Goal: Information Seeking & Learning: Learn about a topic

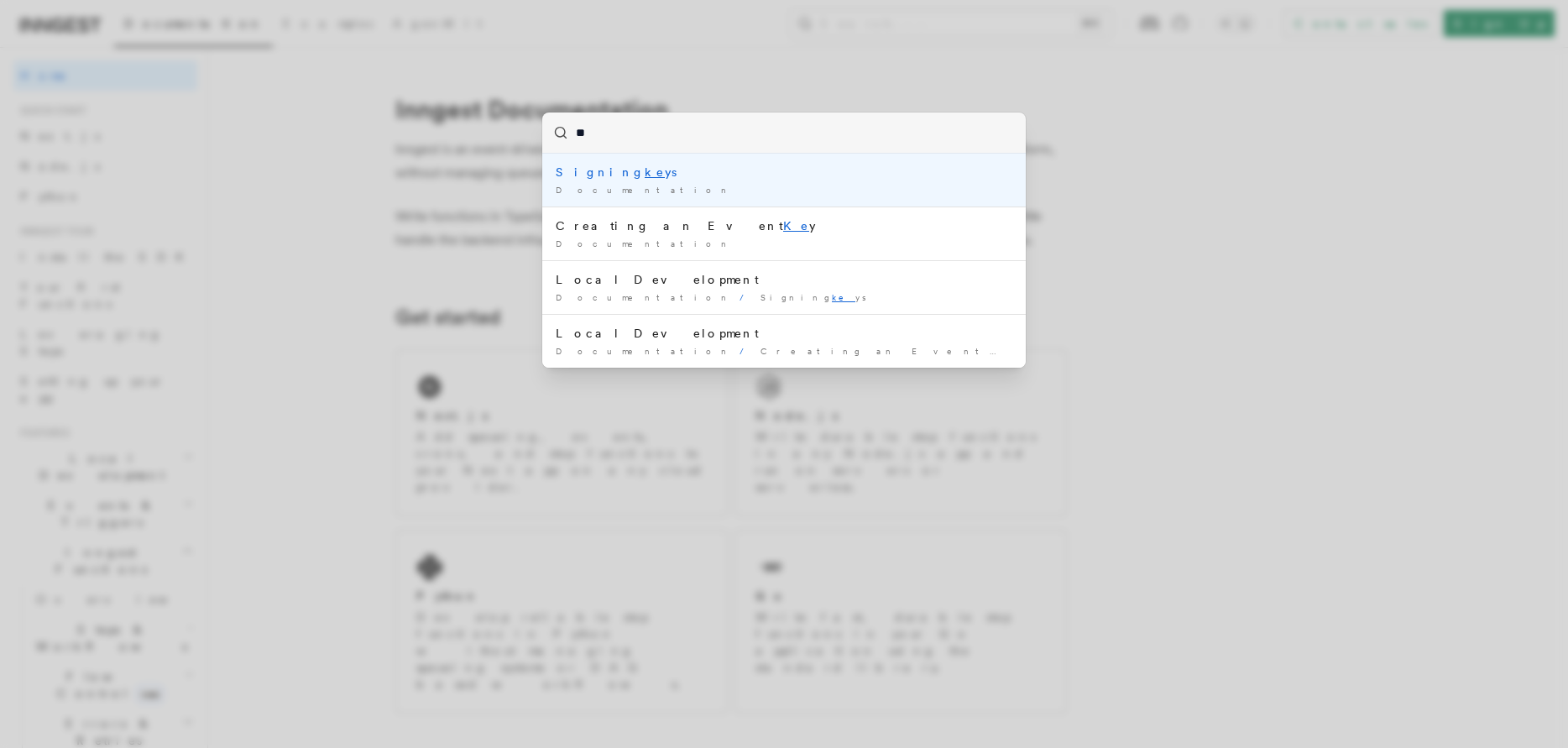
type input "*"
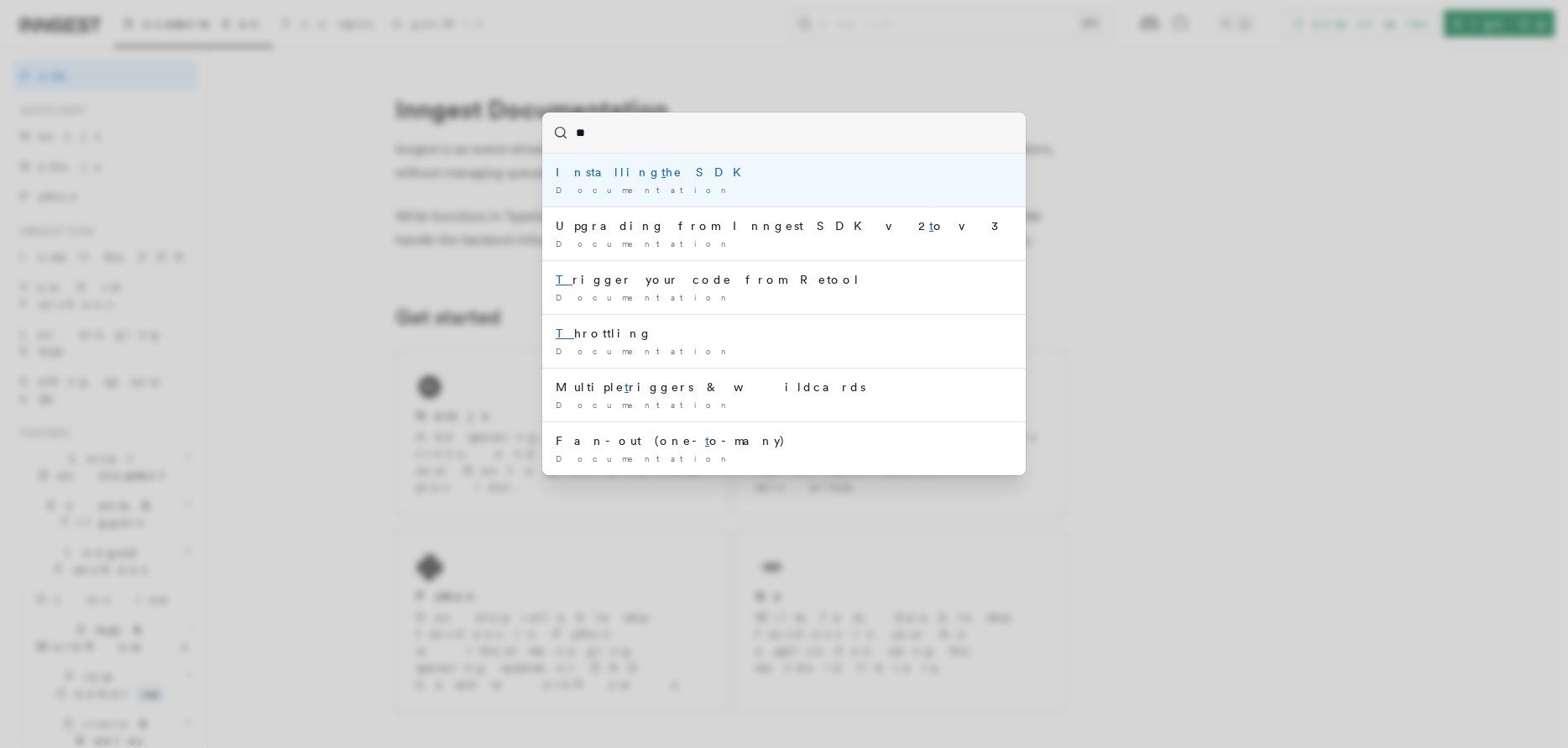
type input "***"
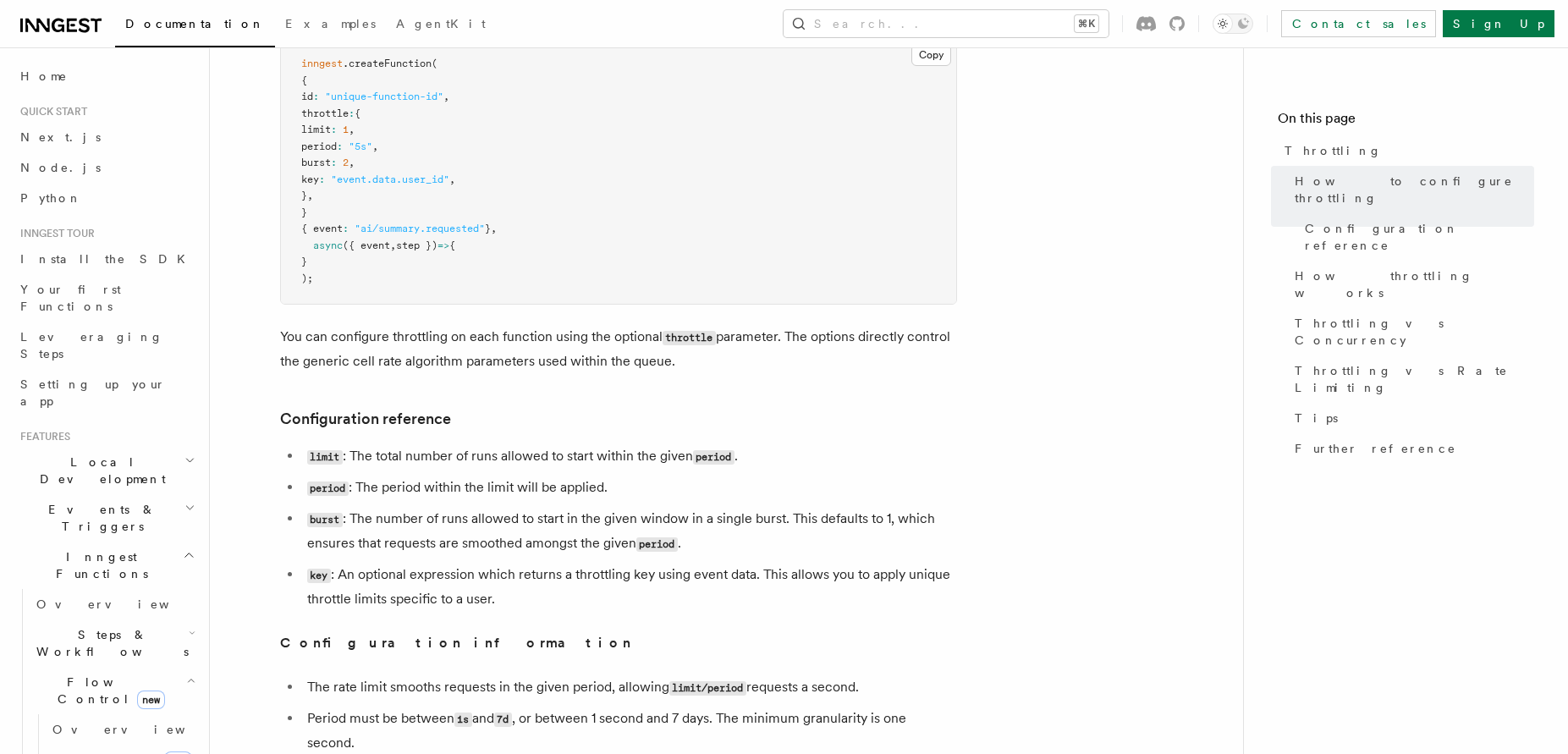
scroll to position [401, 0]
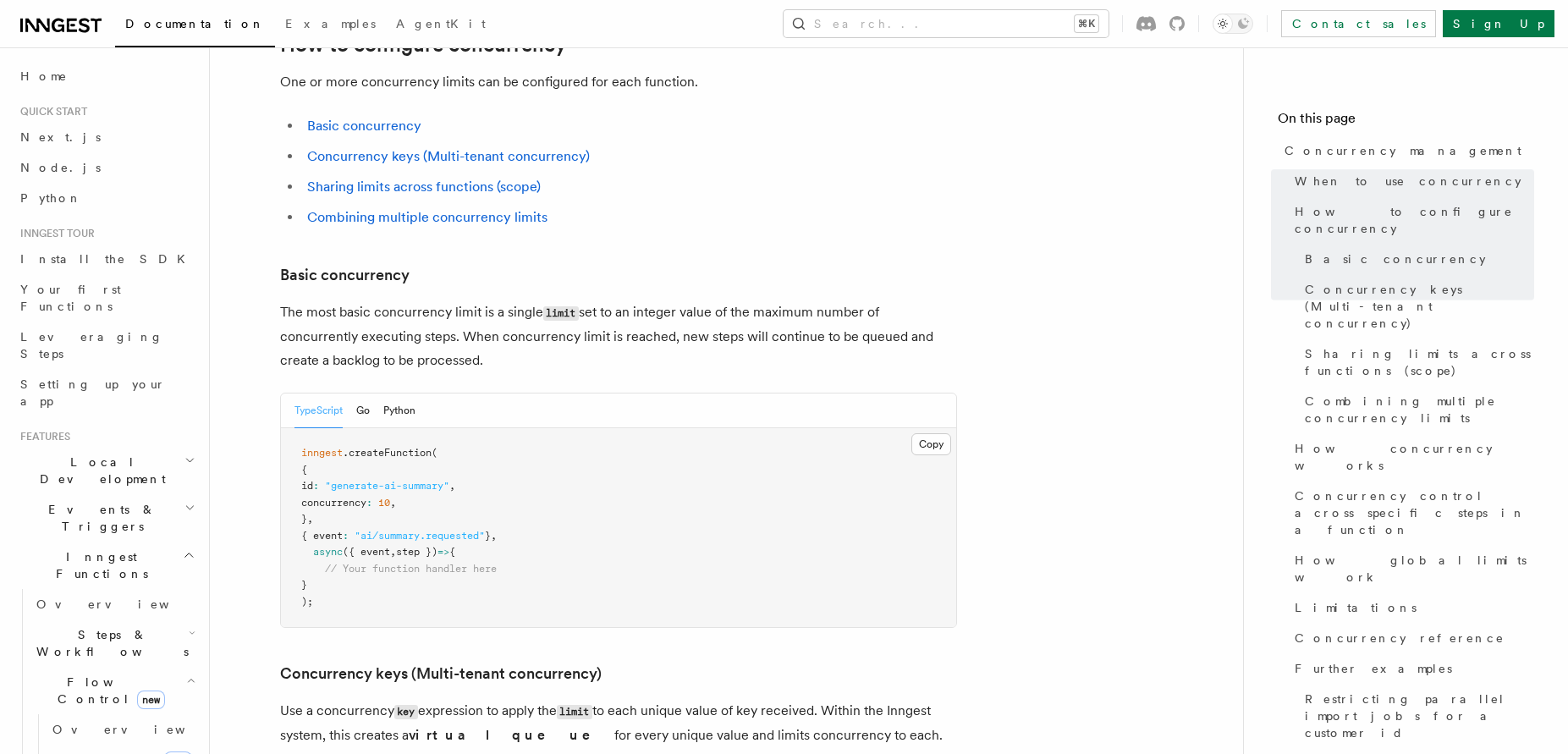
scroll to position [966, 0]
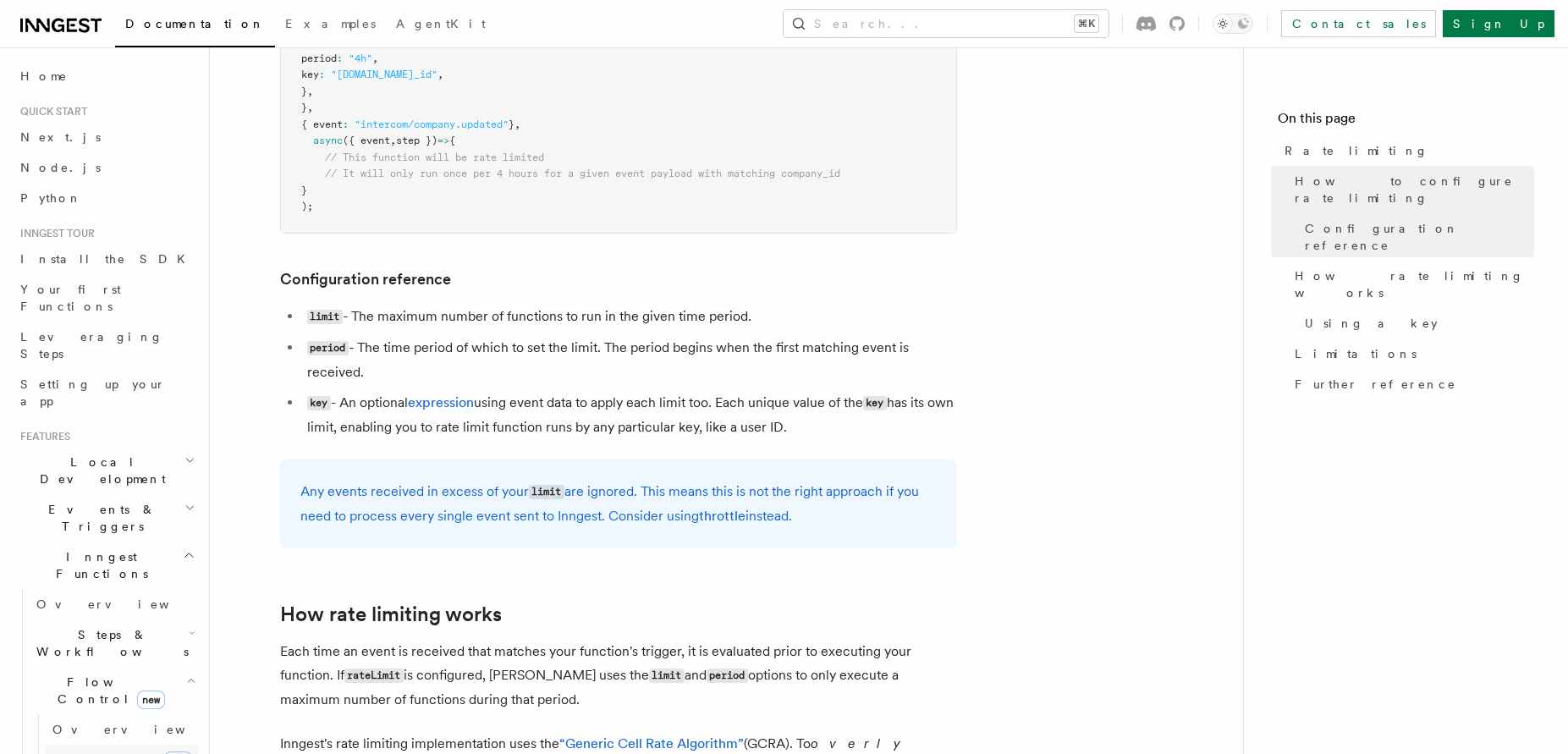
scroll to position [534, 0]
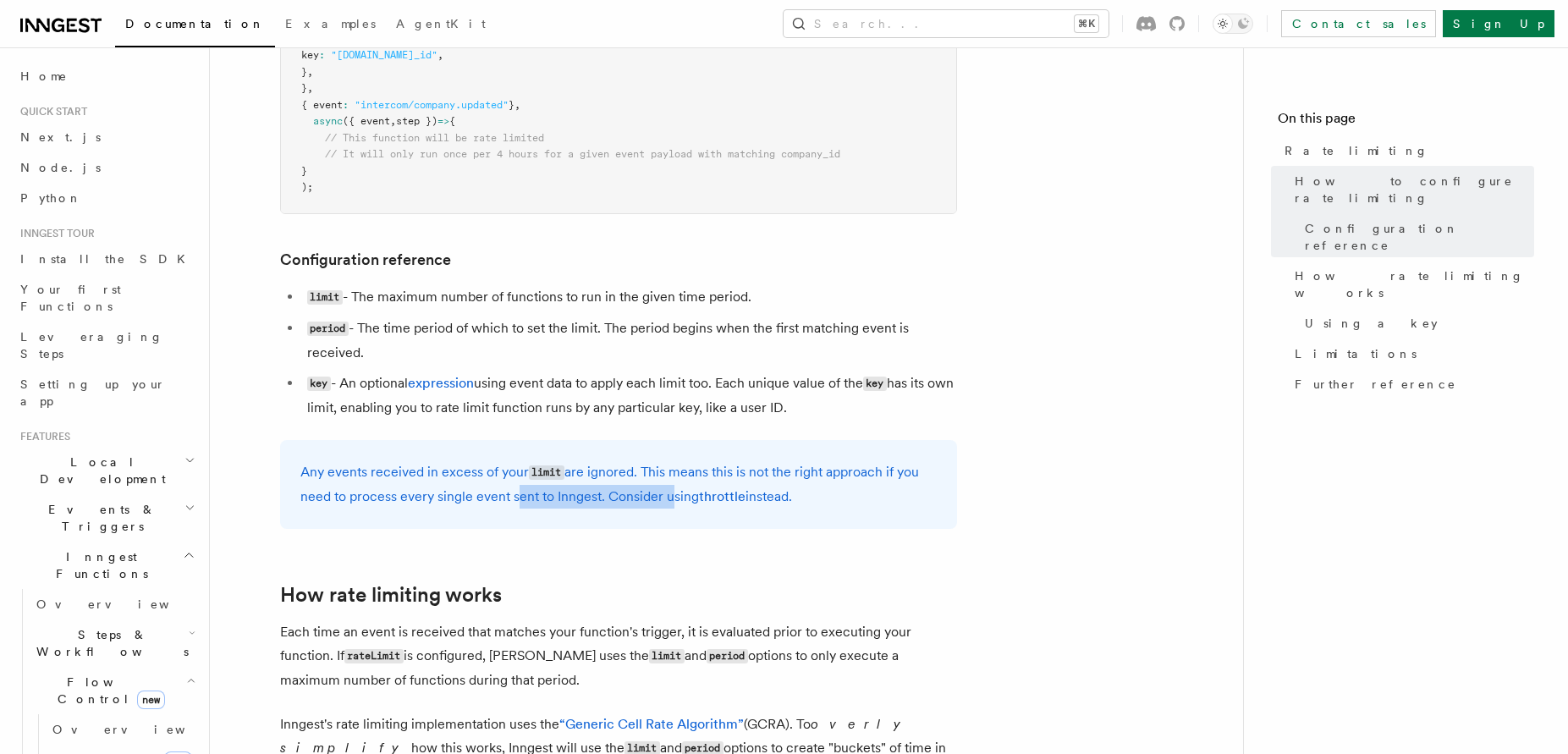
drag, startPoint x: 513, startPoint y: 498, endPoint x: 662, endPoint y: 497, distance: 149.0
click at [662, 497] on p "Any events received in excess of your limit are ignored. This means this is not…" at bounding box center [618, 484] width 636 height 48
click at [722, 496] on link "throttle" at bounding box center [721, 496] width 47 height 16
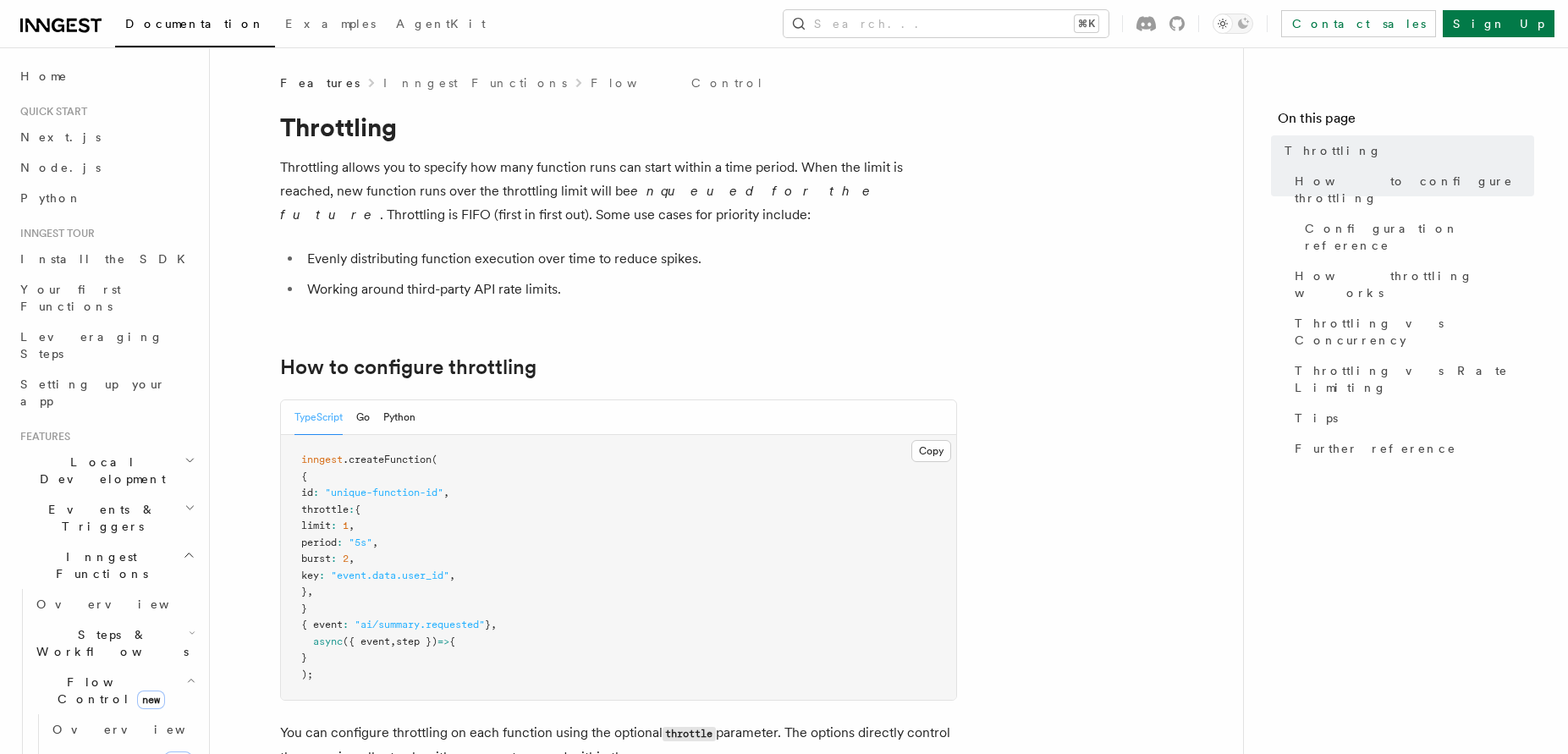
click at [659, 287] on li "Working around third-party API rate limits." at bounding box center [629, 289] width 655 height 24
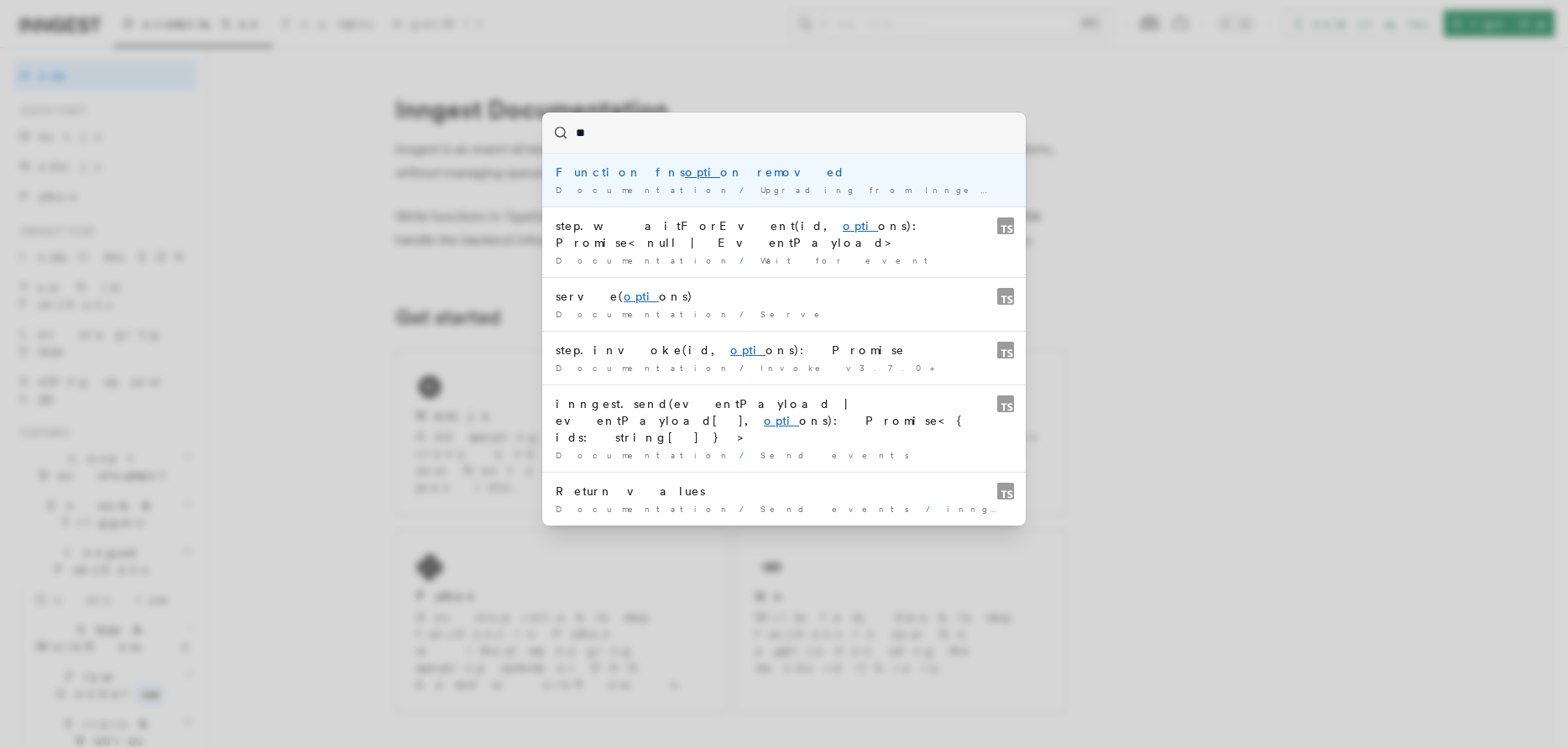
type input "*"
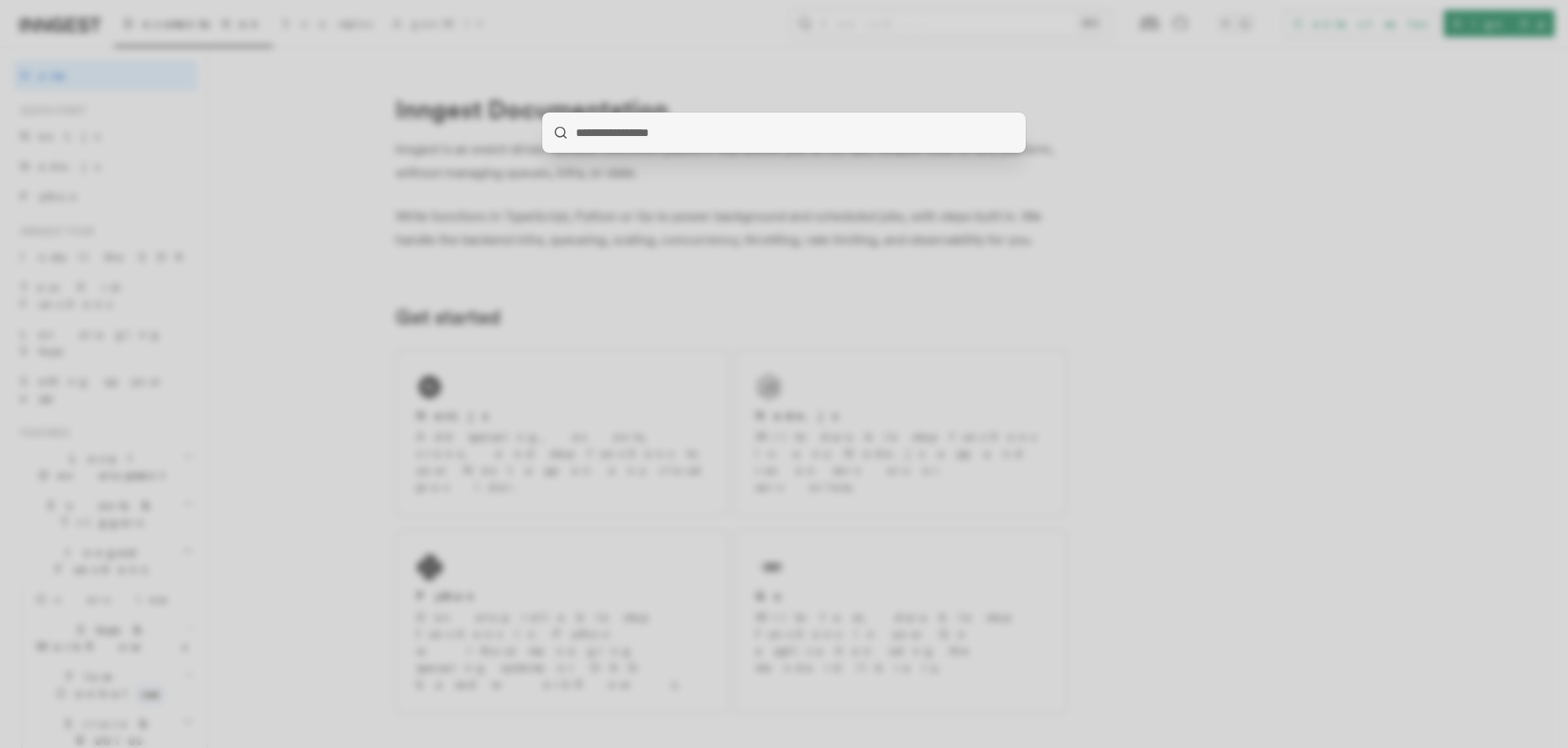
click at [265, 154] on div at bounding box center [784, 374] width 1568 height 748
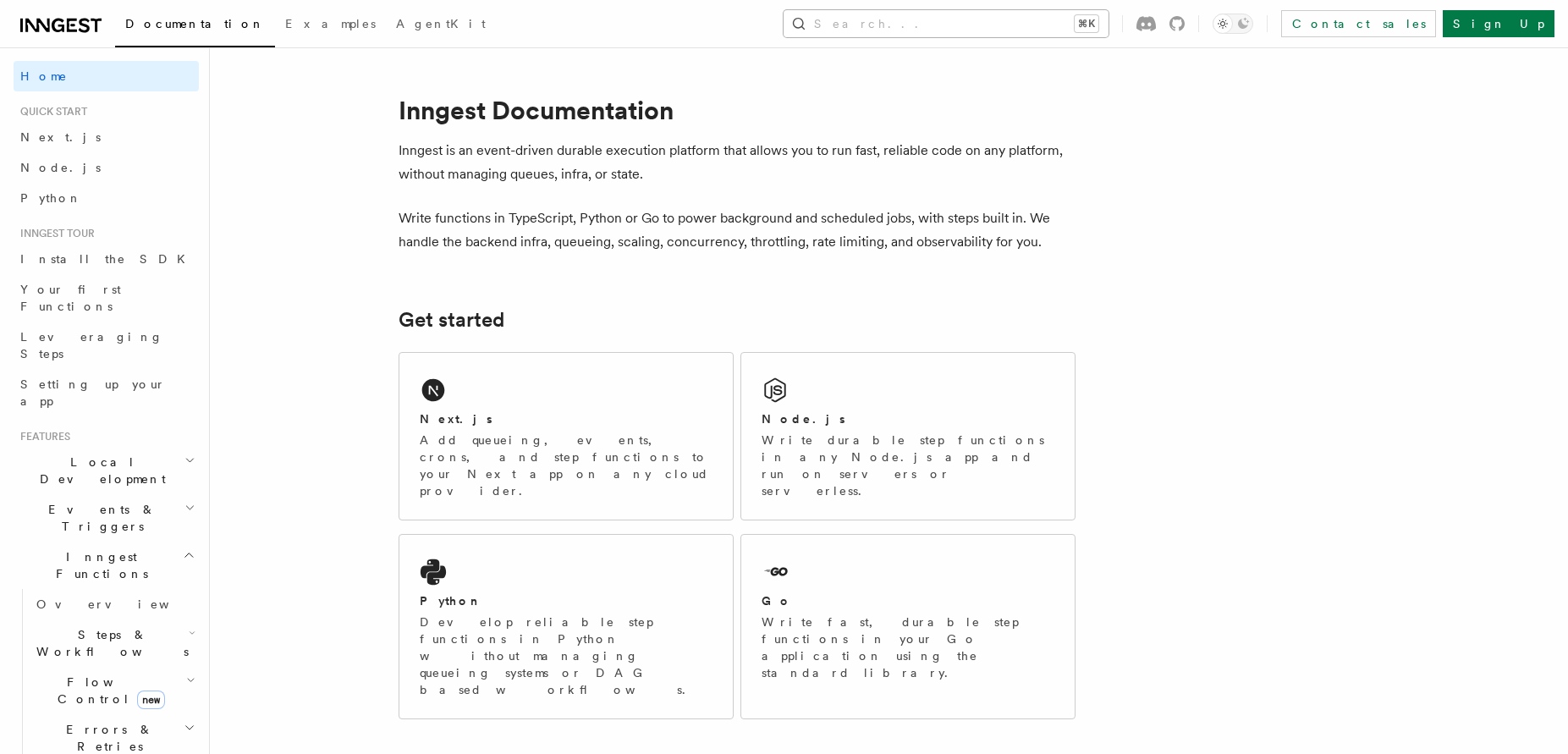
click at [983, 20] on button "Search... ⌘K" at bounding box center [945, 24] width 325 height 28
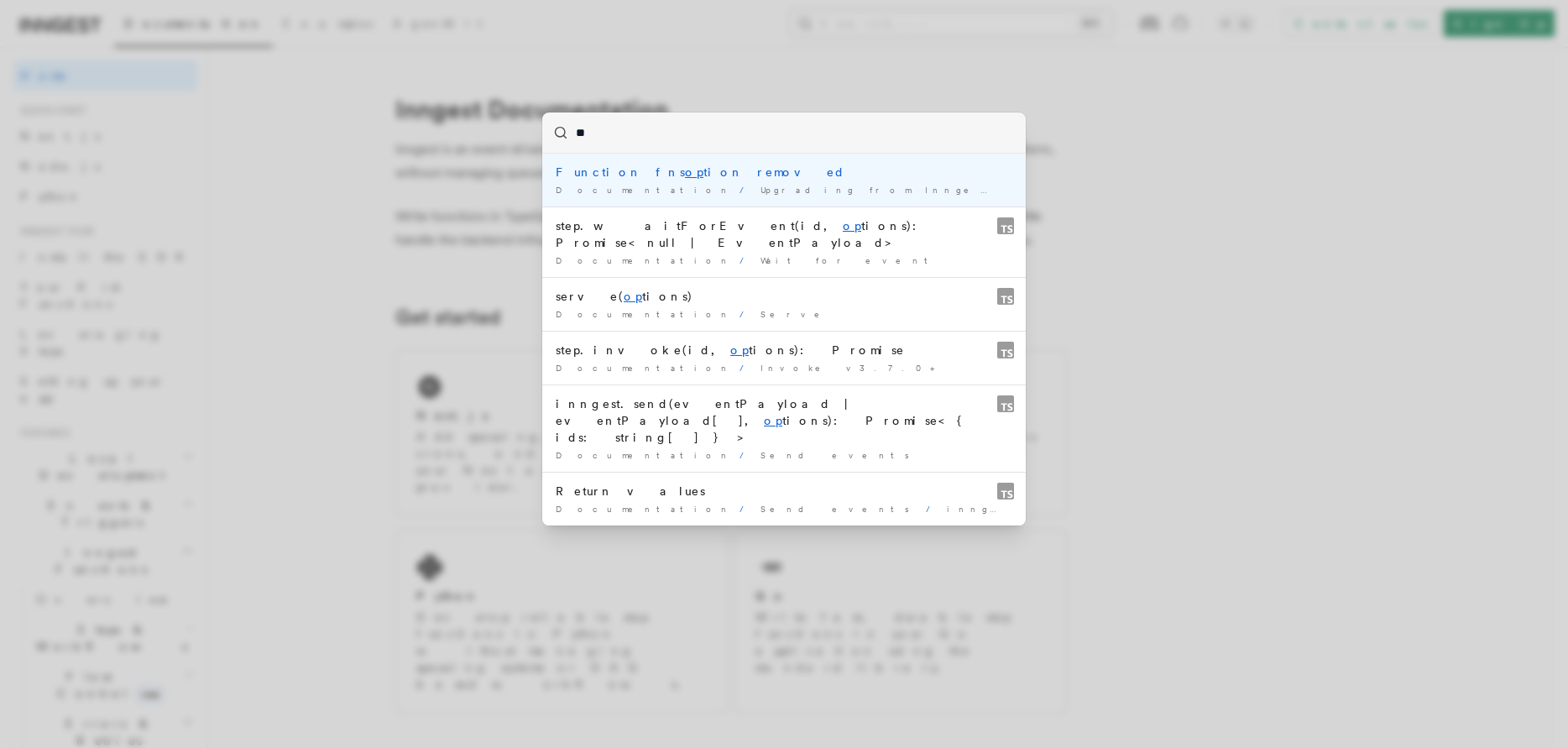
type input "*"
